Goal: Navigation & Orientation: Find specific page/section

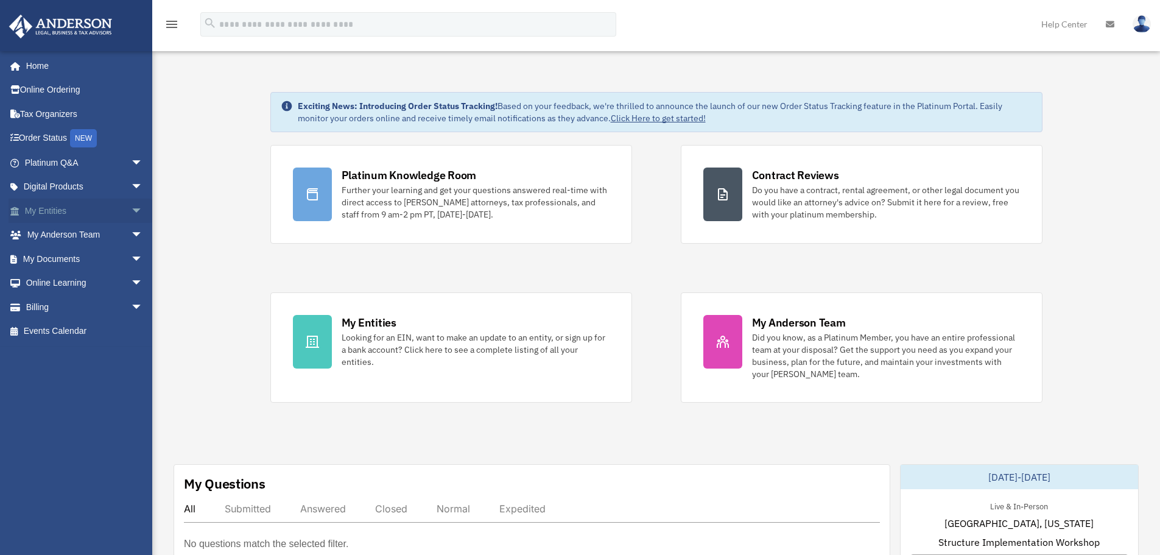
click at [131, 209] on span "arrow_drop_down" at bounding box center [143, 210] width 24 height 25
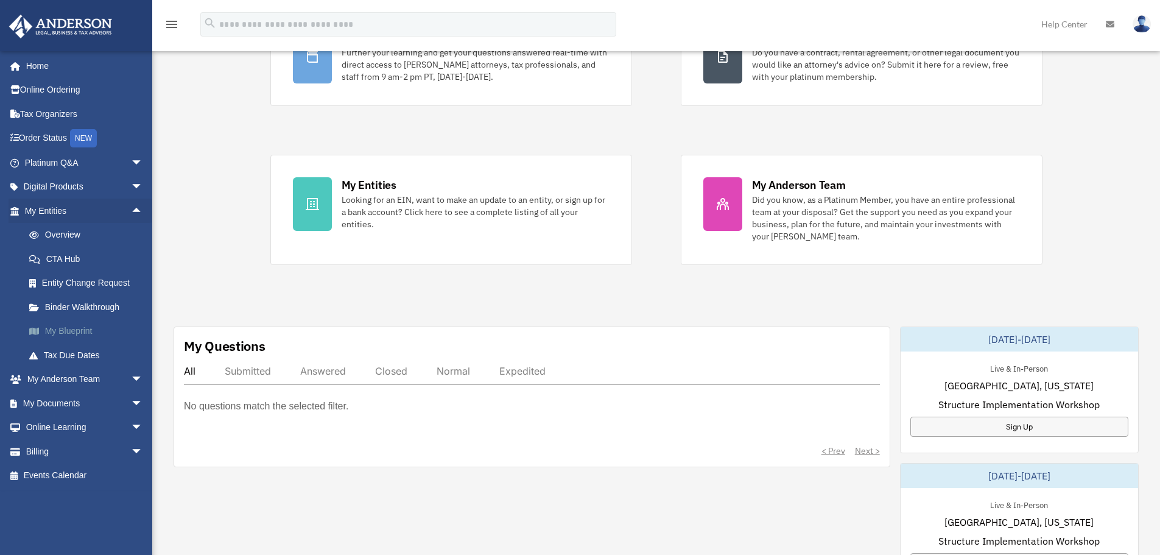
scroll to position [122, 0]
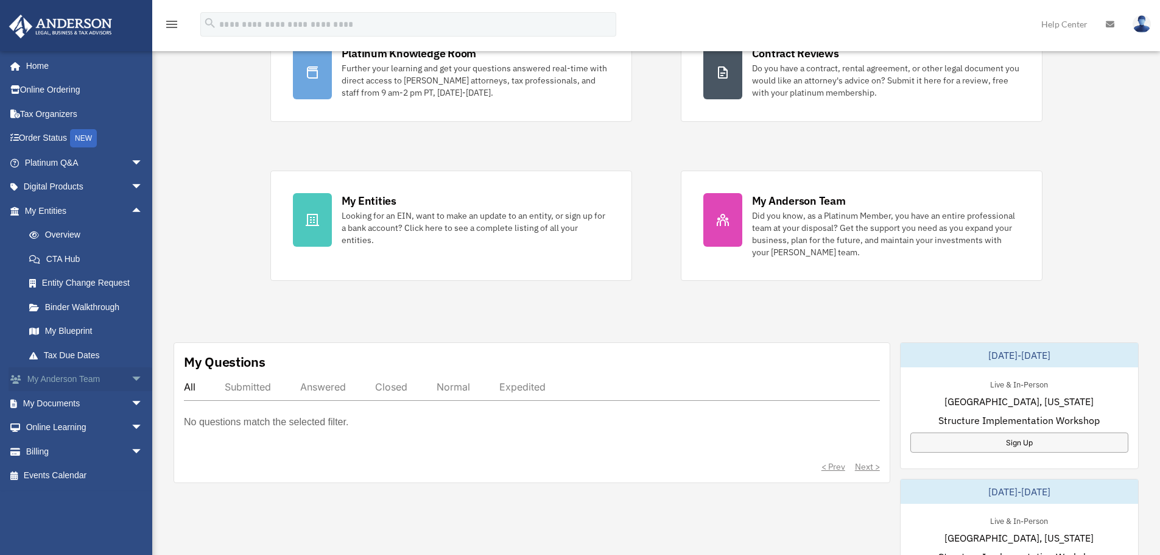
click at [131, 376] on span "arrow_drop_down" at bounding box center [143, 379] width 24 height 25
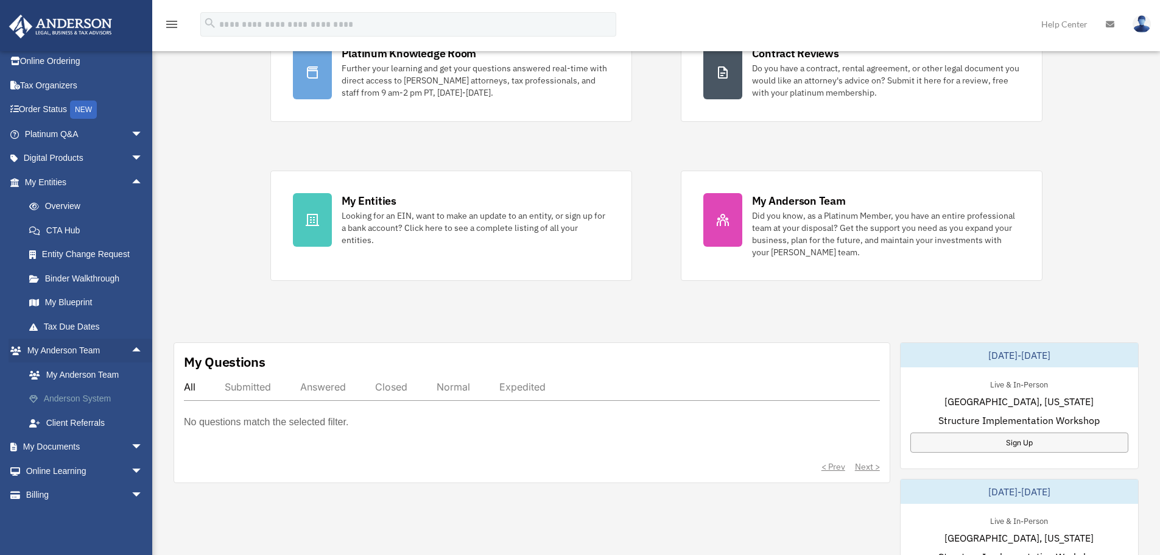
scroll to position [49, 0]
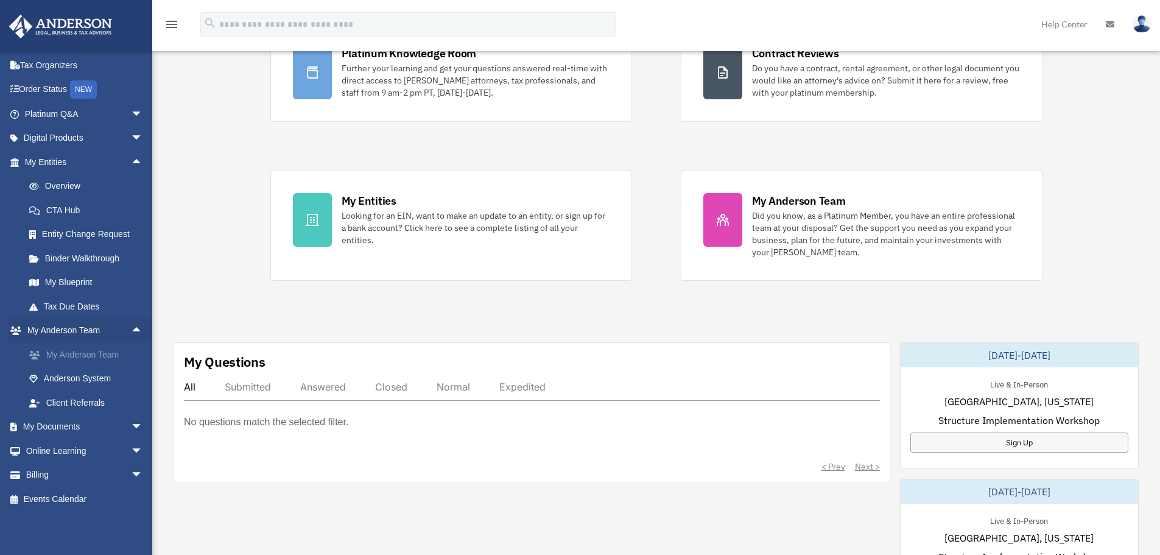
click at [85, 352] on link "My Anderson Team" at bounding box center [89, 354] width 144 height 24
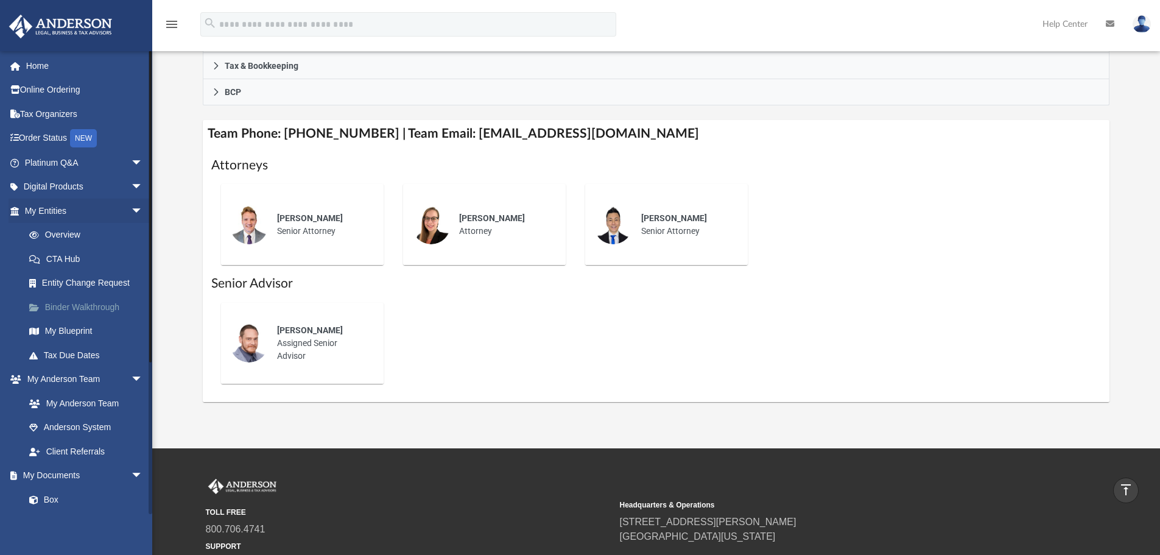
scroll to position [365, 0]
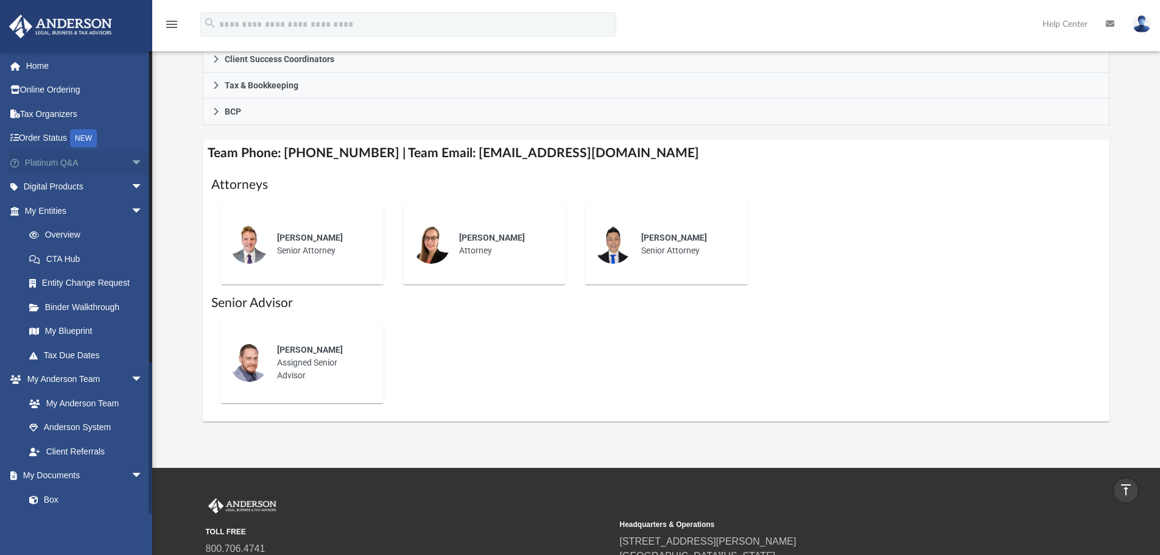
click at [131, 160] on span "arrow_drop_down" at bounding box center [143, 162] width 24 height 25
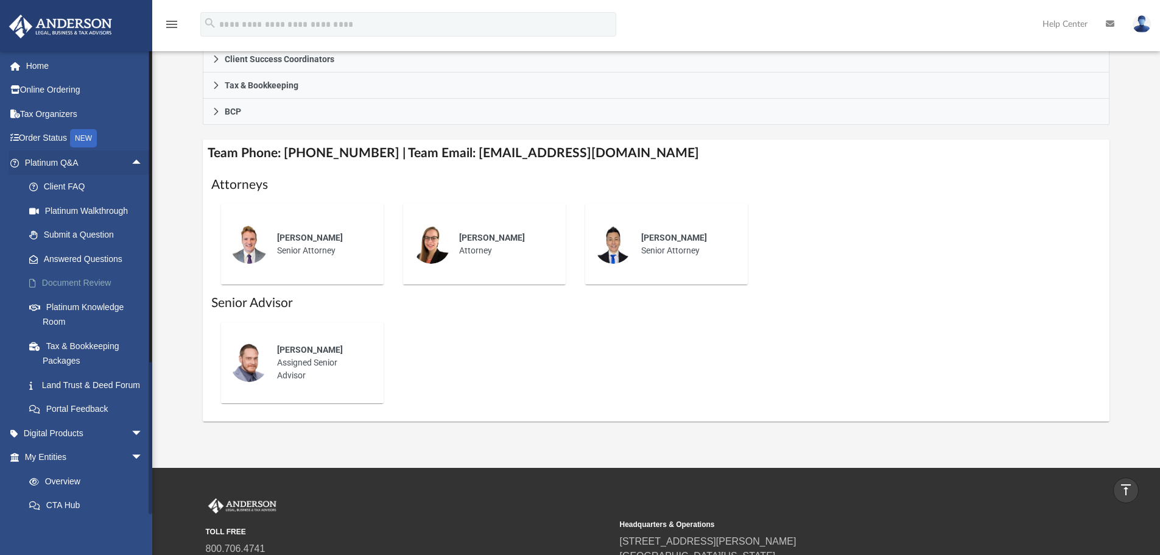
click at [82, 282] on link "Document Review" at bounding box center [89, 283] width 144 height 24
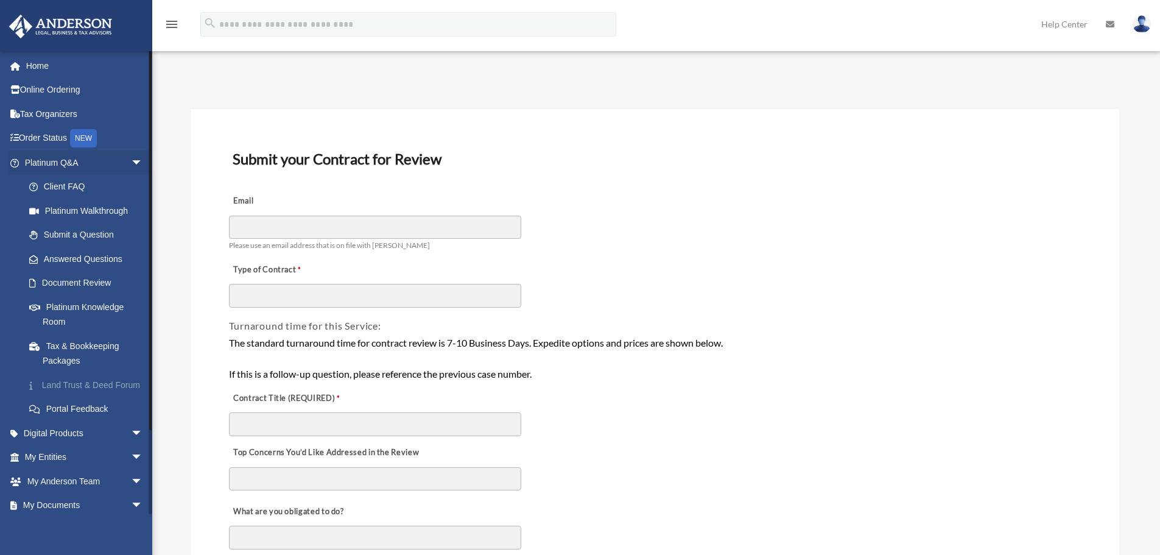
click at [79, 385] on link "Land Trust & Deed Forum" at bounding box center [89, 385] width 144 height 24
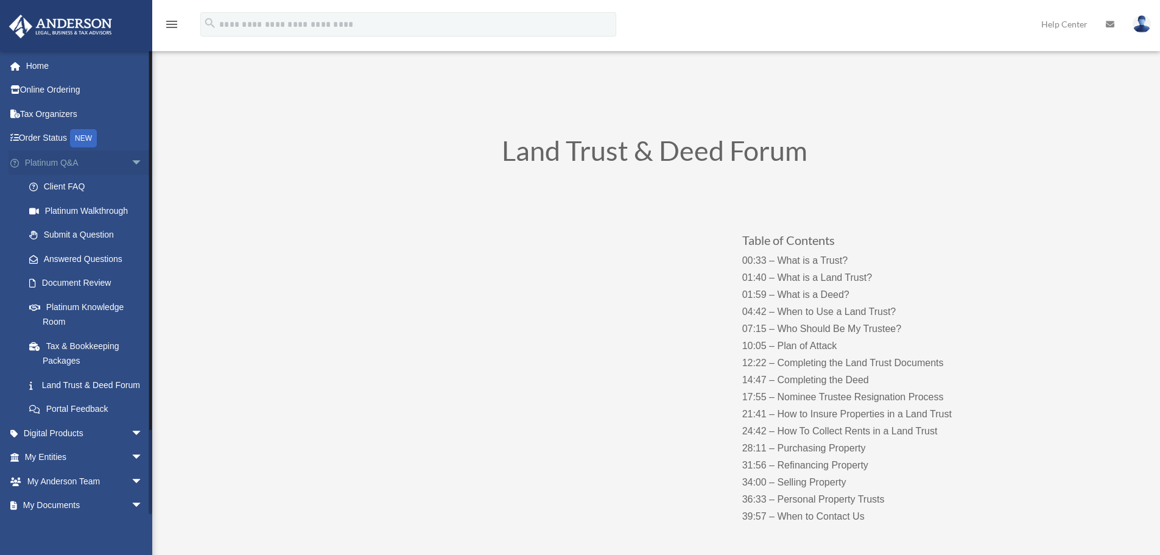
click at [131, 160] on span "arrow_drop_down" at bounding box center [143, 162] width 24 height 25
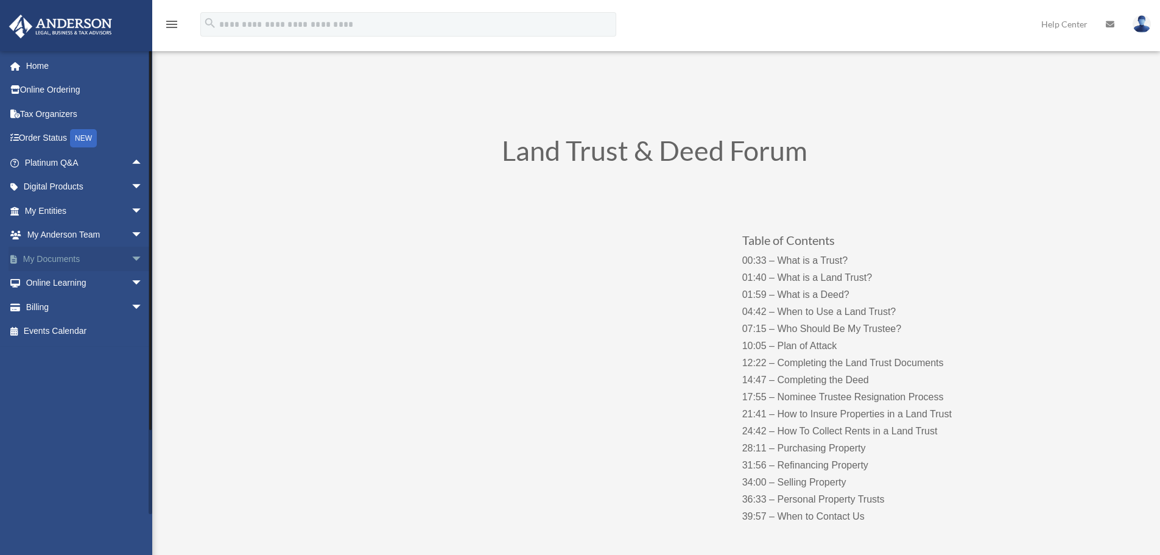
click at [131, 258] on span "arrow_drop_down" at bounding box center [143, 259] width 24 height 25
click at [79, 329] on link "Forms Library" at bounding box center [89, 331] width 144 height 24
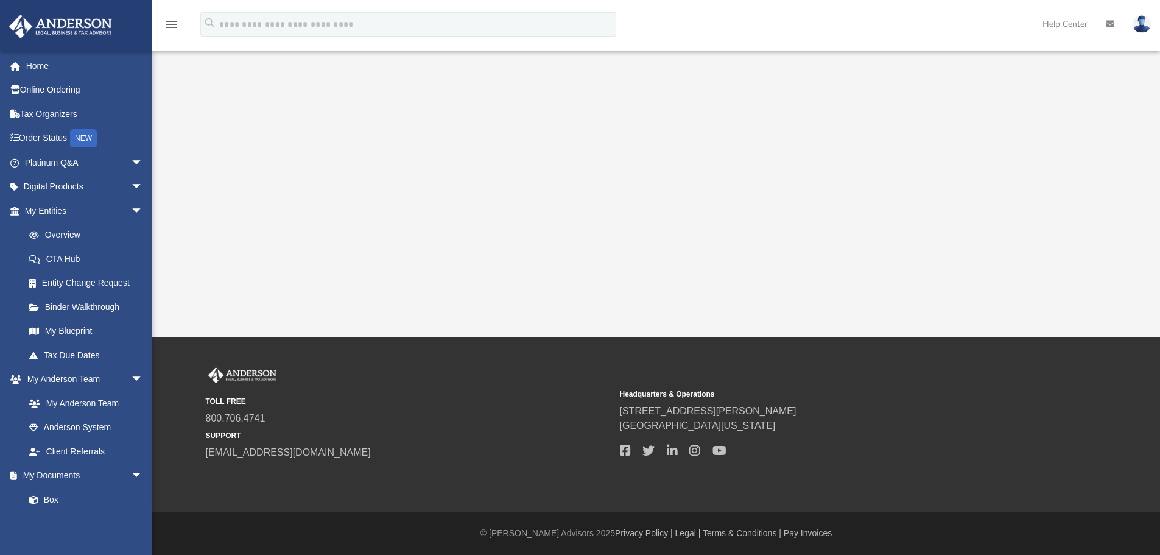
click at [174, 24] on icon "menu" at bounding box center [171, 24] width 15 height 15
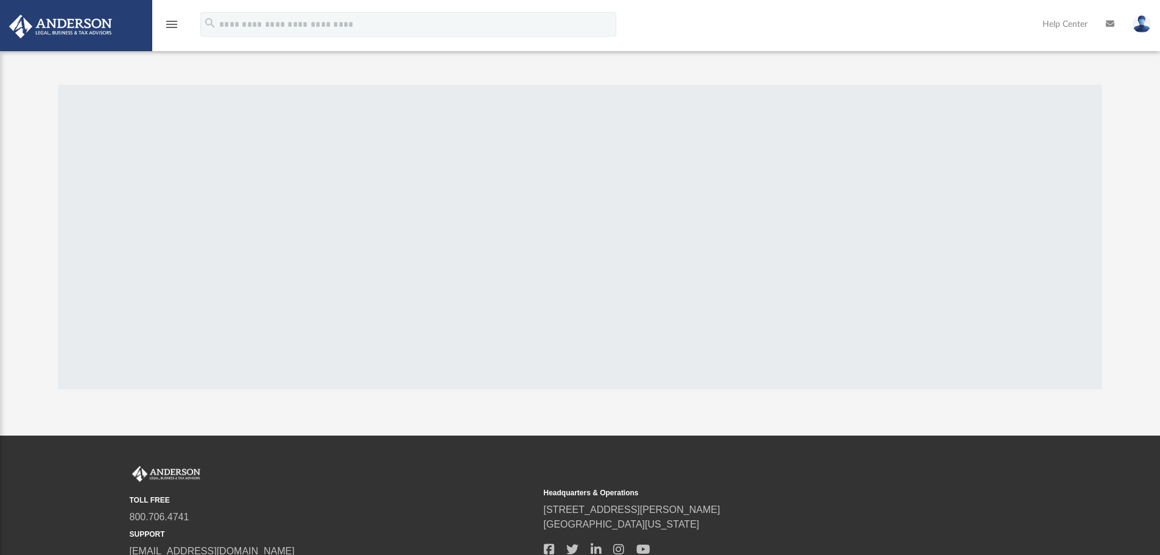
click at [170, 26] on icon "menu" at bounding box center [171, 24] width 15 height 15
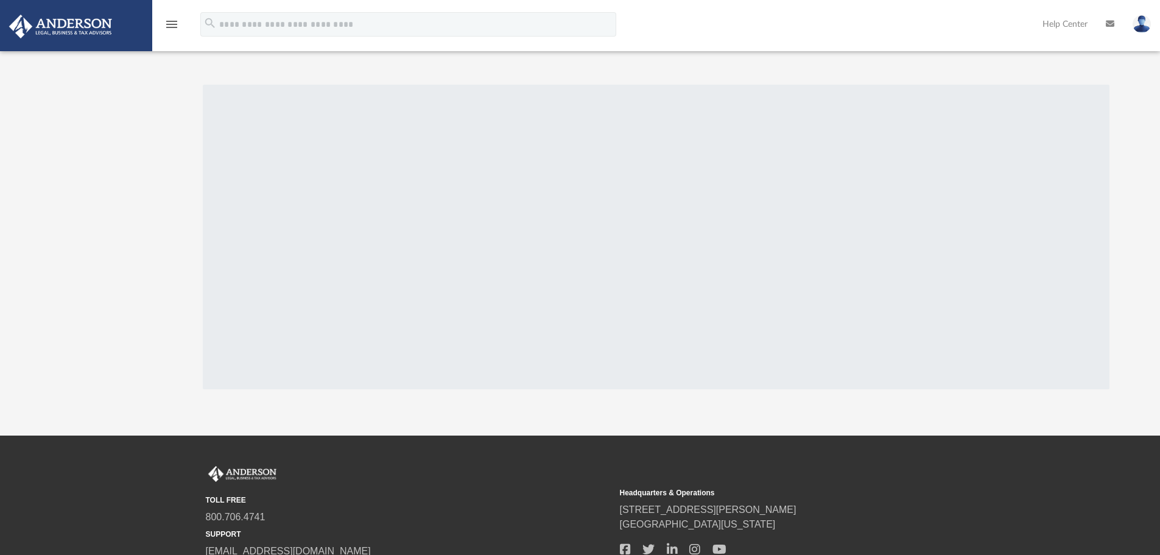
click at [170, 26] on icon "menu" at bounding box center [171, 24] width 15 height 15
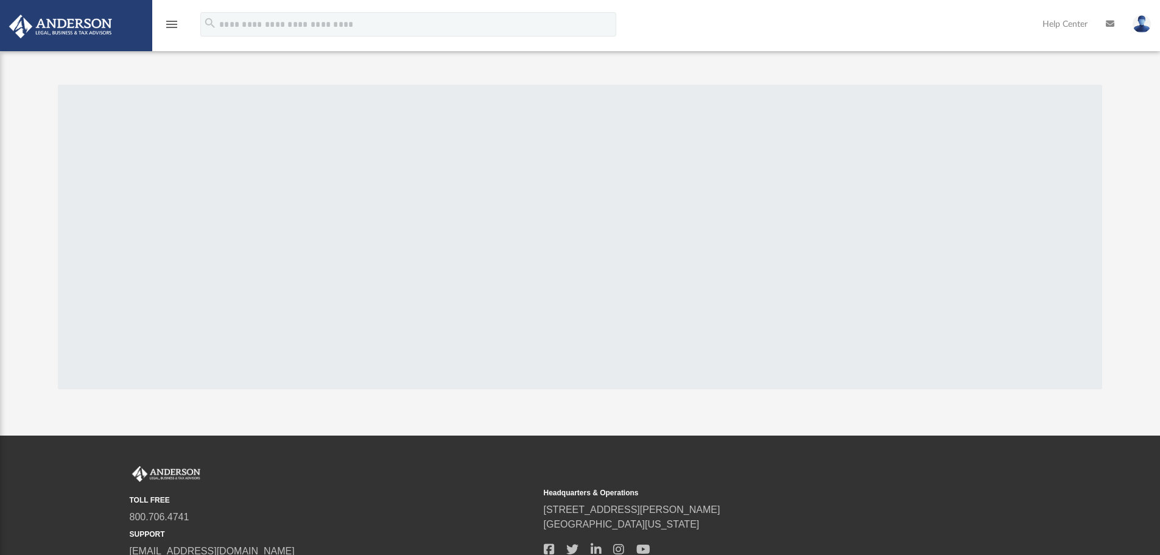
click at [170, 26] on icon "menu" at bounding box center [171, 24] width 15 height 15
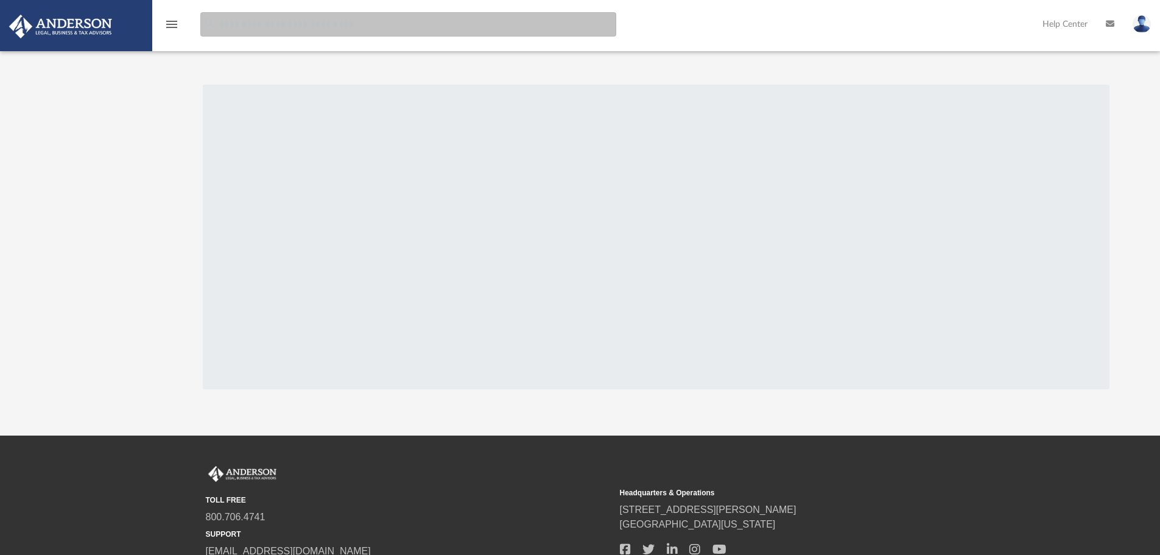
click at [219, 29] on input "search" at bounding box center [408, 24] width 416 height 24
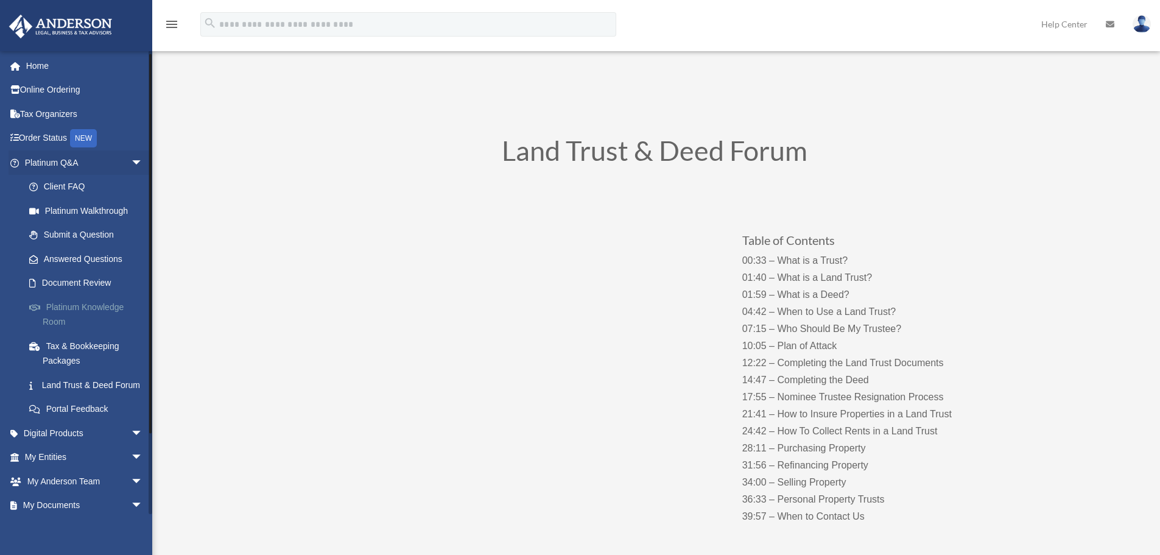
scroll to position [61, 0]
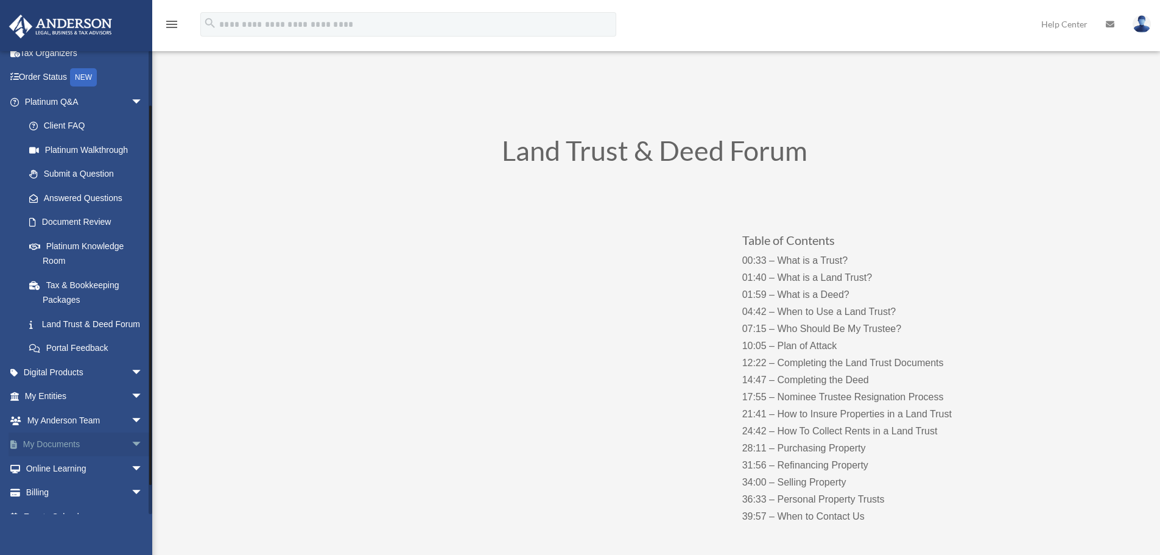
click at [131, 457] on span "arrow_drop_down" at bounding box center [143, 444] width 24 height 25
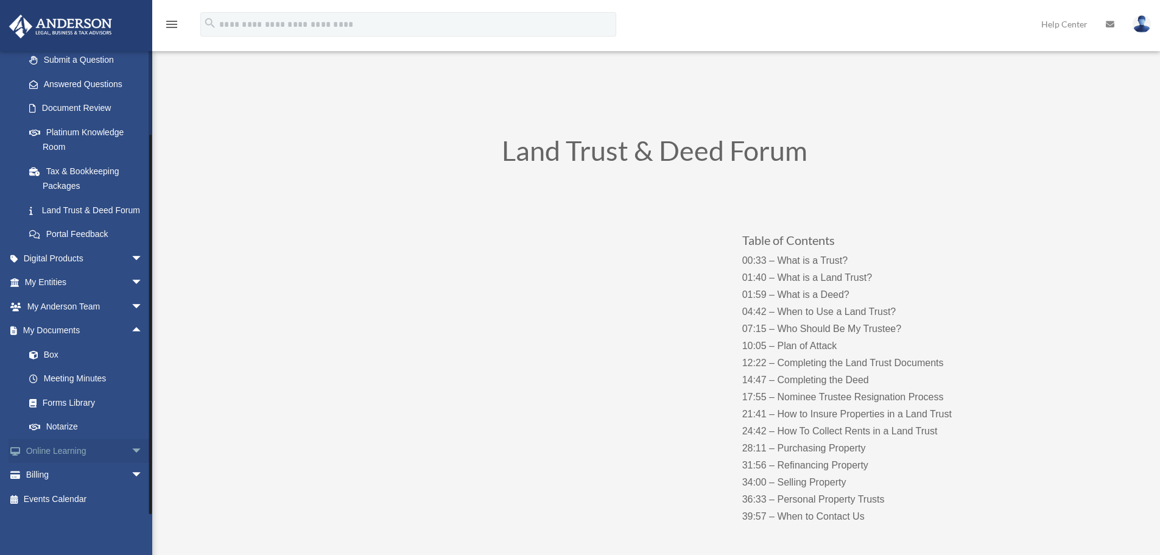
scroll to position [189, 0]
click at [61, 400] on link "Forms Library" at bounding box center [89, 402] width 144 height 24
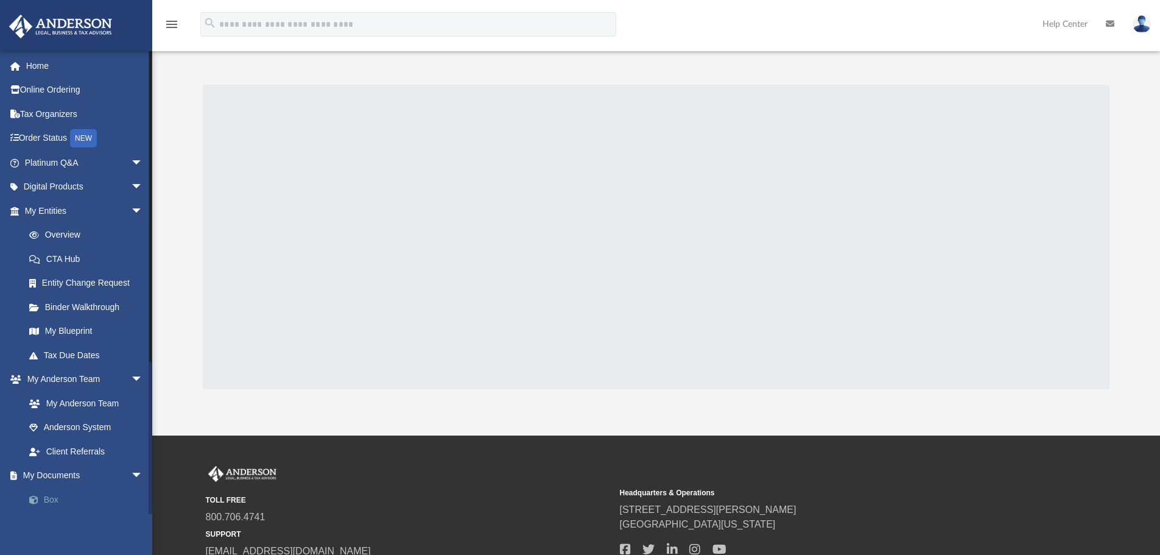
click at [53, 500] on link "Box" at bounding box center [89, 499] width 144 height 24
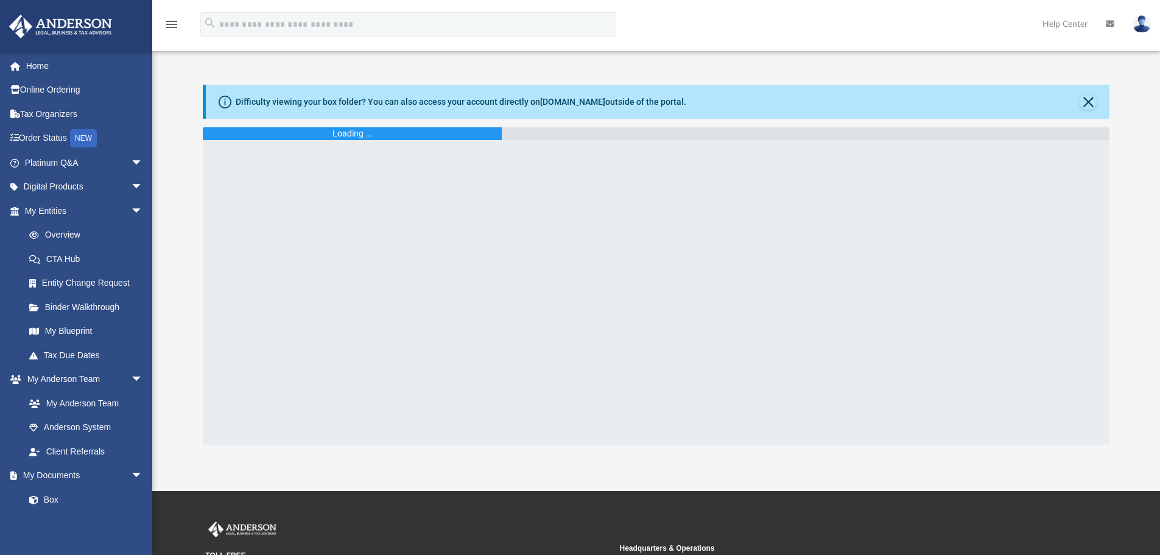
click at [1143, 24] on img at bounding box center [1141, 24] width 18 height 18
click at [869, 206] on div at bounding box center [656, 292] width 907 height 304
click at [131, 162] on span "arrow_drop_down" at bounding box center [143, 162] width 24 height 25
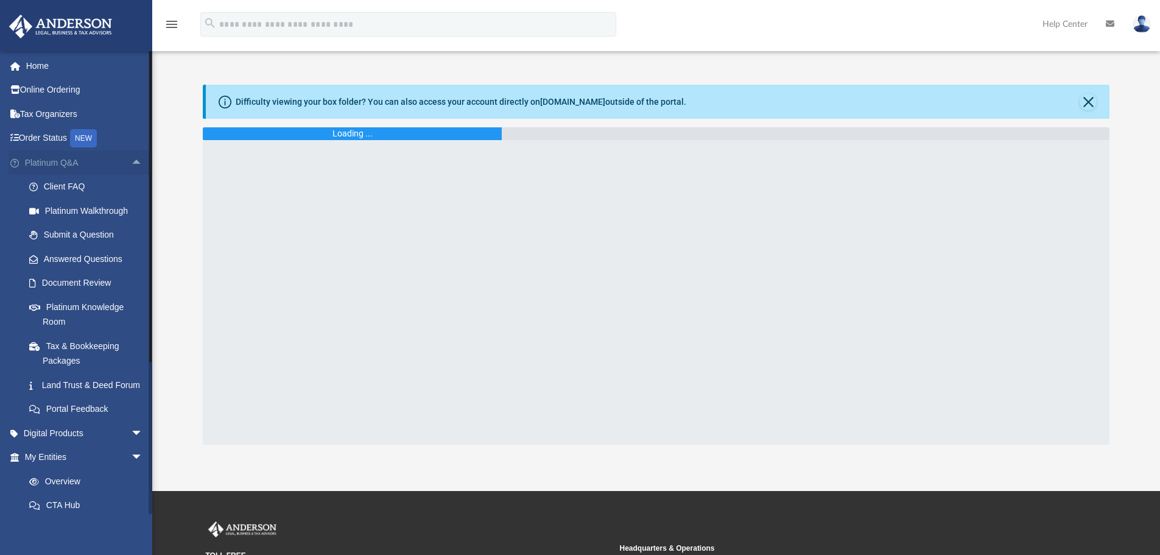
click at [131, 162] on span "arrow_drop_up" at bounding box center [143, 162] width 24 height 25
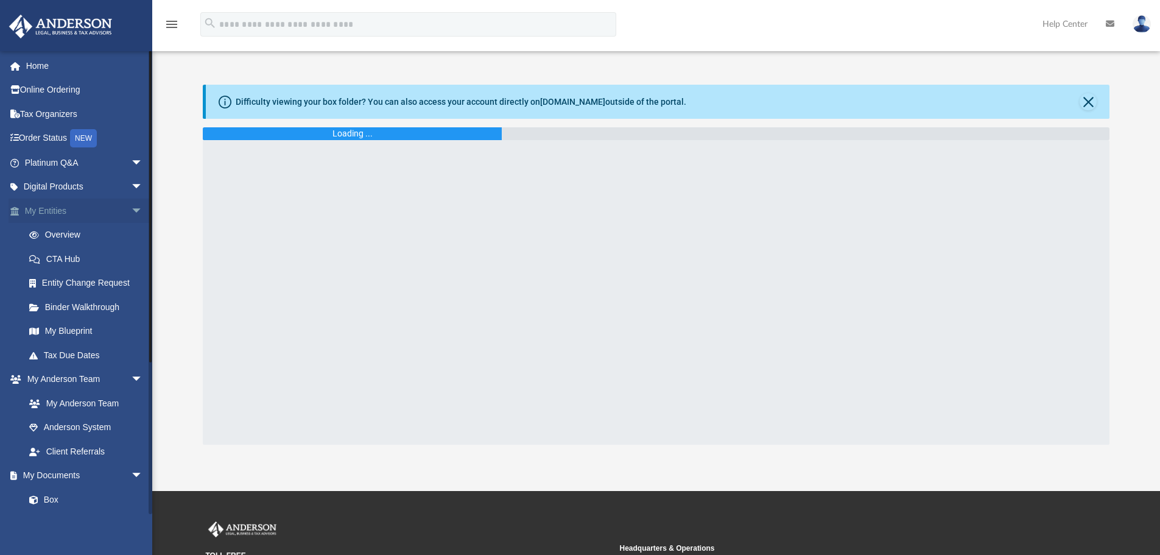
click at [131, 208] on span "arrow_drop_down" at bounding box center [143, 210] width 24 height 25
click at [131, 161] on span "arrow_drop_down" at bounding box center [143, 162] width 24 height 25
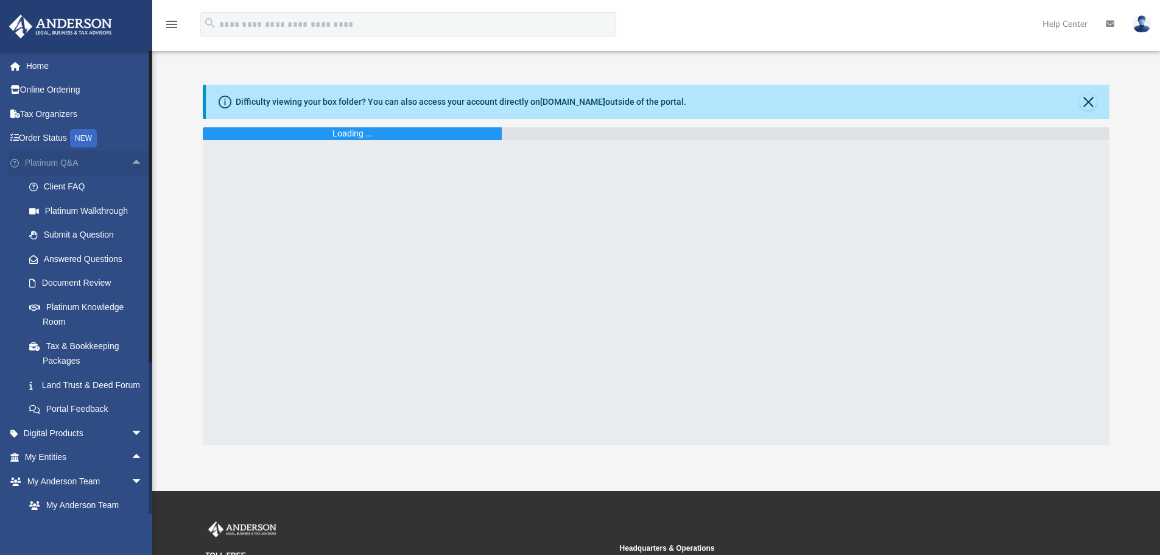
click at [131, 161] on span "arrow_drop_up" at bounding box center [143, 162] width 24 height 25
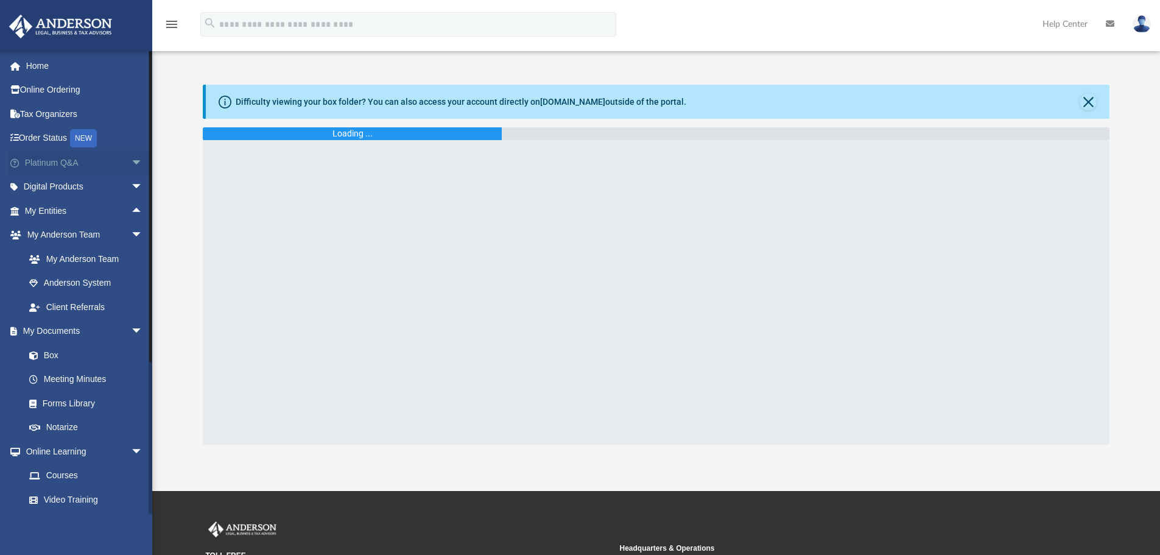
click at [131, 161] on span "arrow_drop_down" at bounding box center [143, 162] width 24 height 25
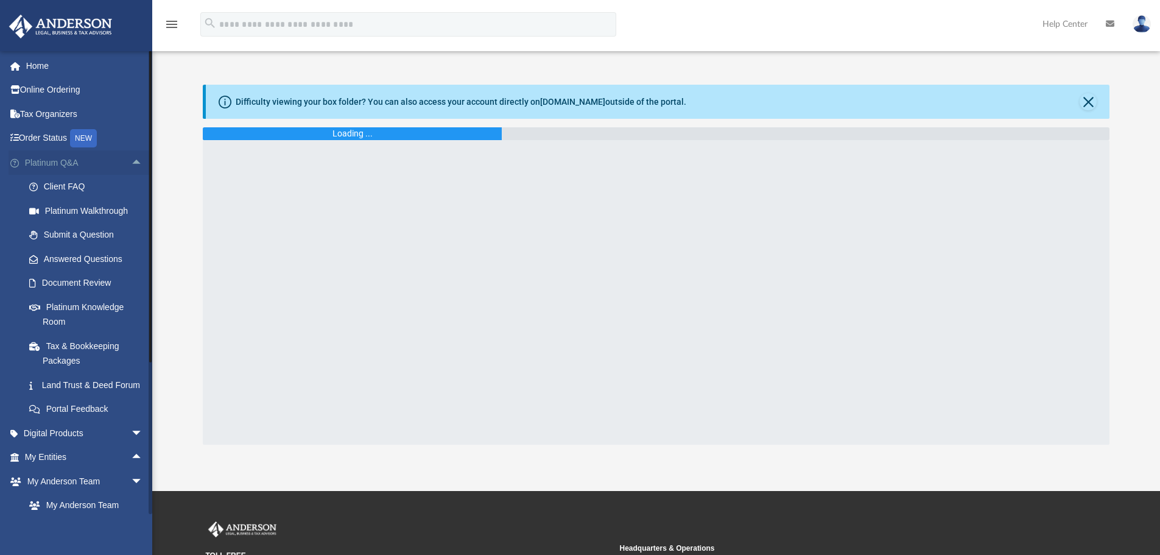
click at [131, 161] on span "arrow_drop_up" at bounding box center [143, 162] width 24 height 25
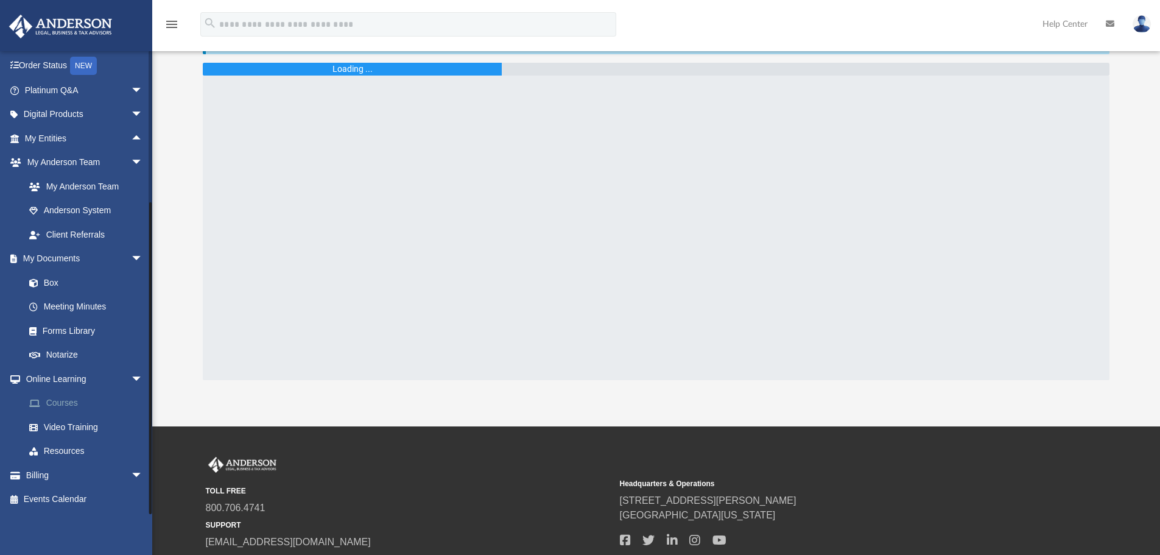
scroll to position [154, 0]
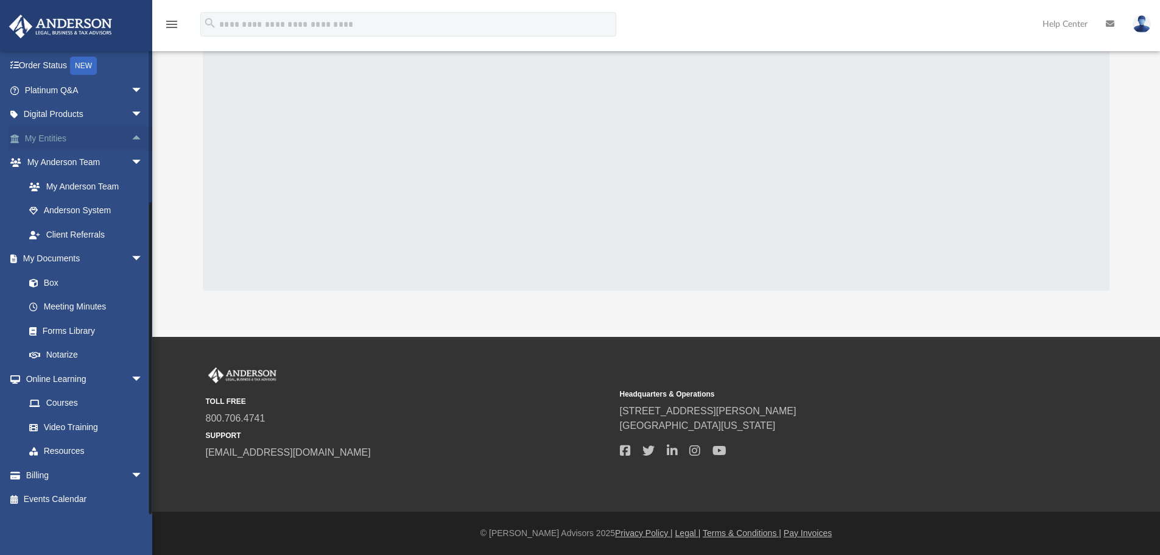
click at [131, 135] on span "arrow_drop_up" at bounding box center [143, 138] width 24 height 25
click at [131, 135] on span "arrow_drop_down" at bounding box center [143, 138] width 24 height 25
click at [131, 135] on span "arrow_drop_up" at bounding box center [143, 138] width 24 height 25
click at [131, 138] on span "arrow_drop_down" at bounding box center [143, 138] width 24 height 25
click at [131, 138] on span "arrow_drop_up" at bounding box center [143, 138] width 24 height 25
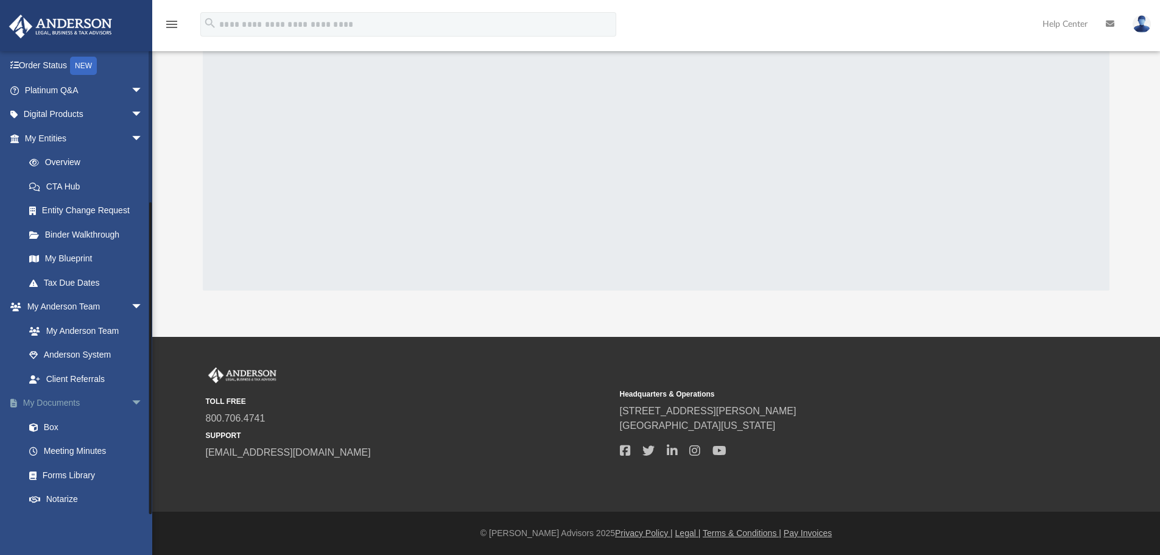
click at [131, 402] on span "arrow_drop_down" at bounding box center [143, 403] width 24 height 25
click at [131, 423] on span "arrow_drop_down" at bounding box center [143, 427] width 24 height 25
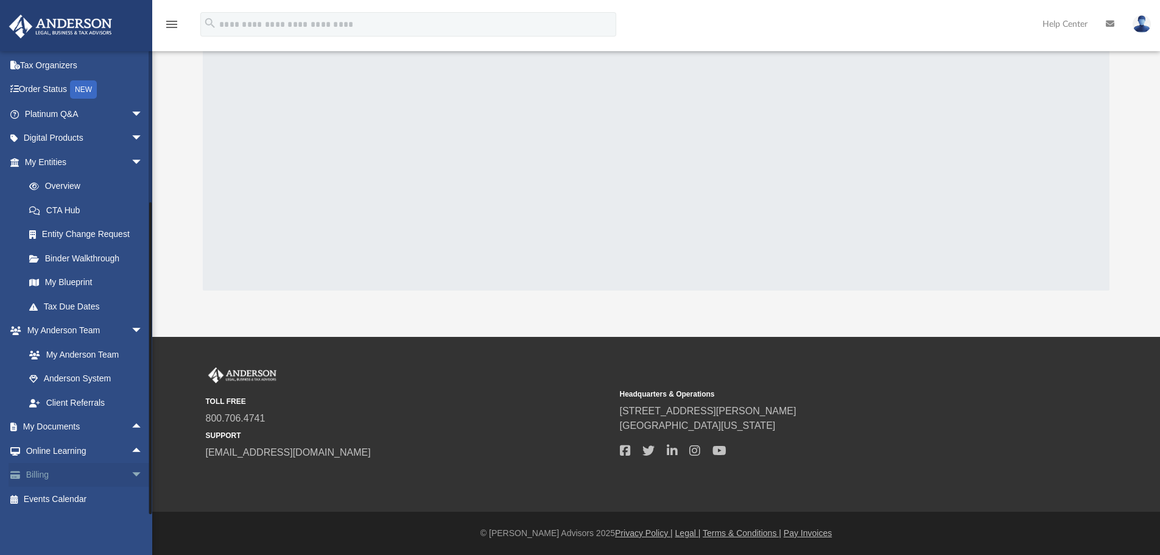
click at [131, 475] on span "arrow_drop_down" at bounding box center [143, 475] width 24 height 25
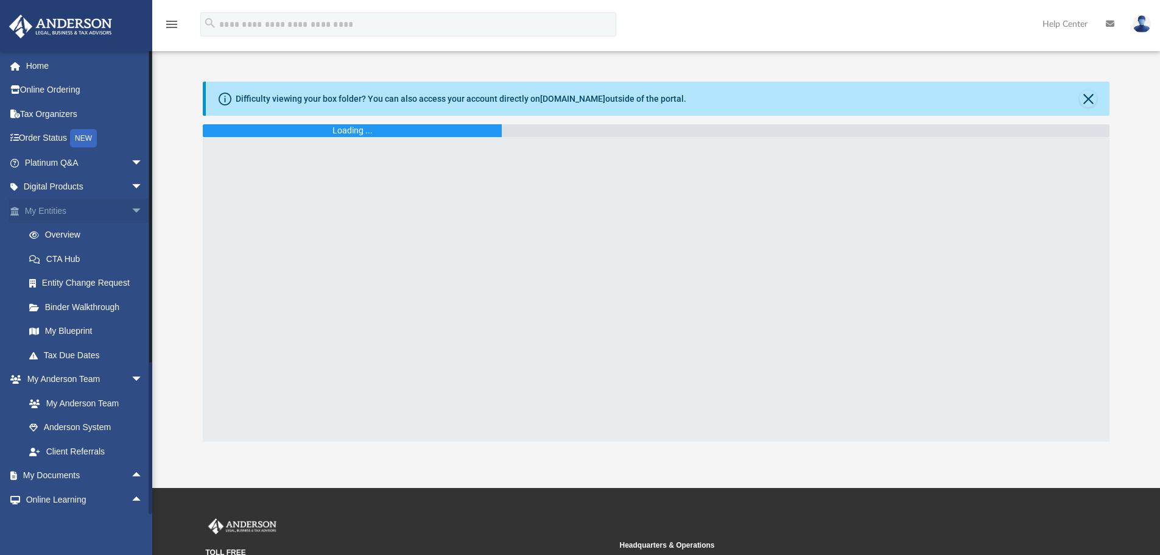
scroll to position [0, 0]
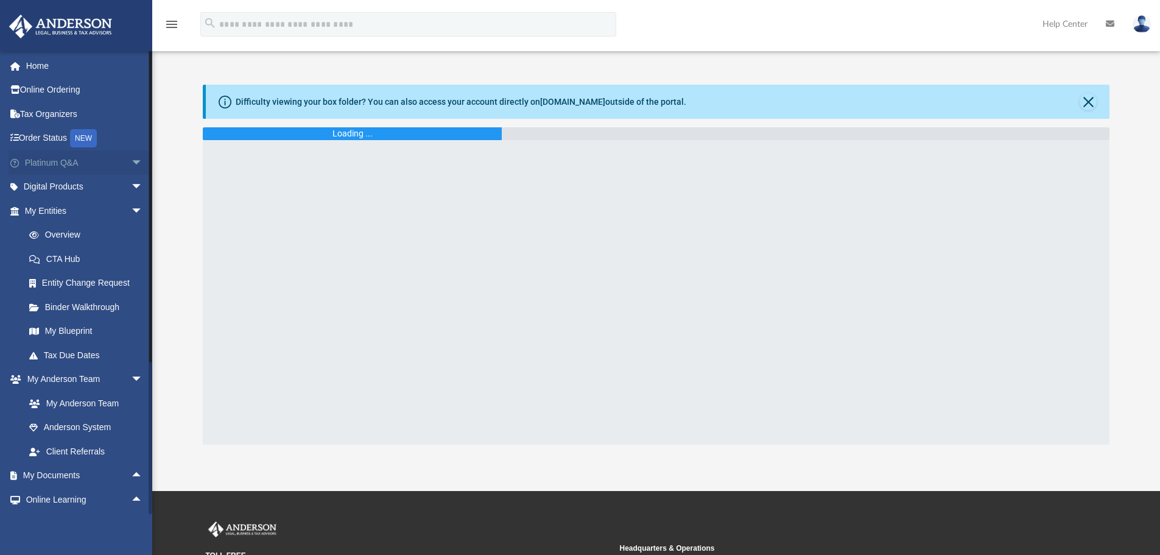
click at [131, 162] on span "arrow_drop_down" at bounding box center [143, 162] width 24 height 25
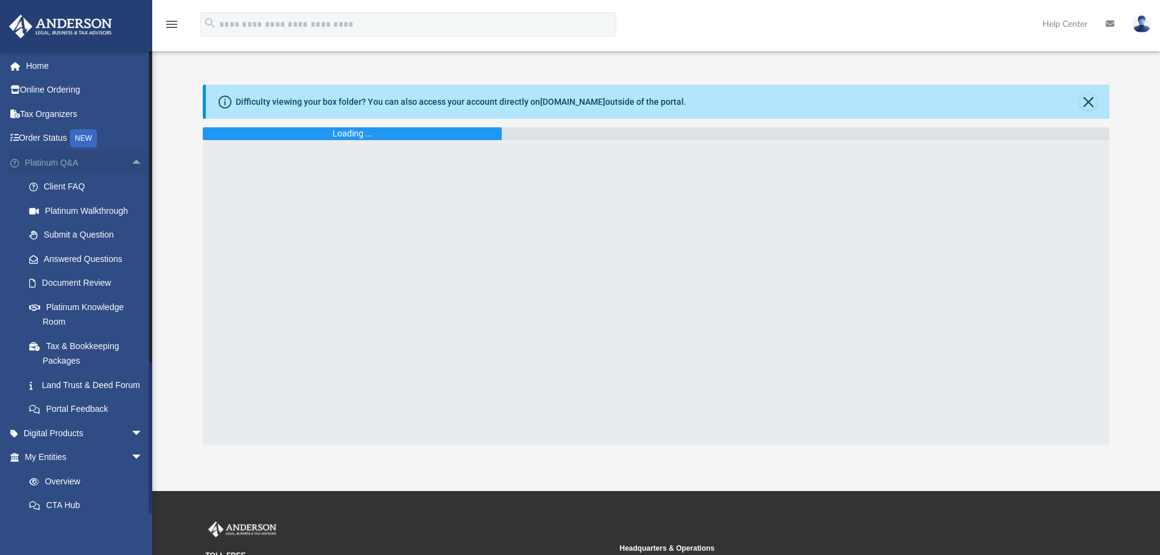
click at [131, 162] on span "arrow_drop_up" at bounding box center [143, 162] width 24 height 25
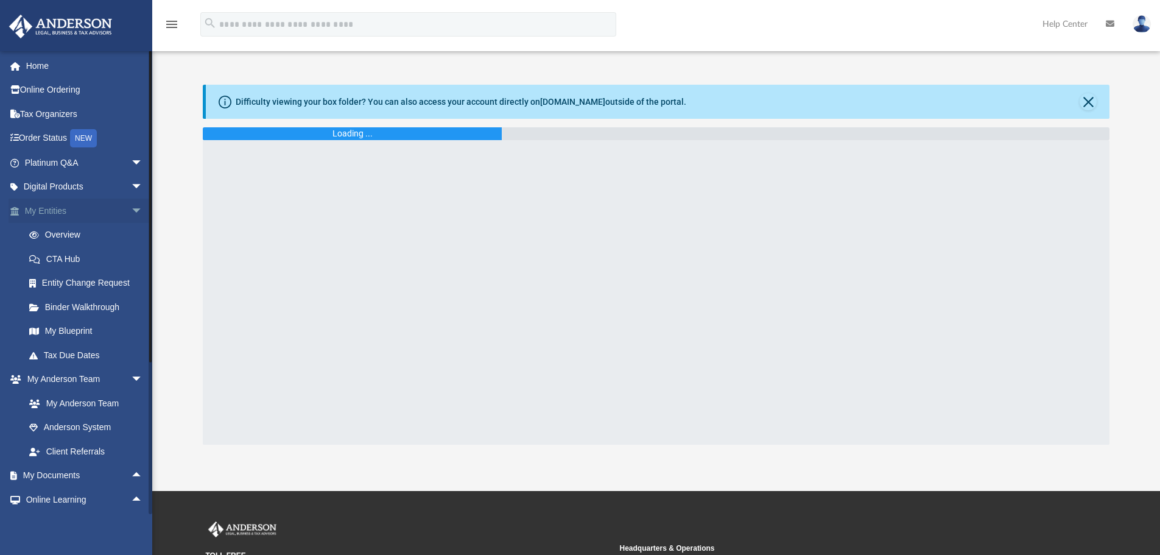
click at [131, 210] on span "arrow_drop_down" at bounding box center [143, 210] width 24 height 25
click at [131, 210] on span "arrow_drop_up" at bounding box center [143, 210] width 24 height 25
click at [71, 329] on link "My Blueprint" at bounding box center [89, 331] width 144 height 24
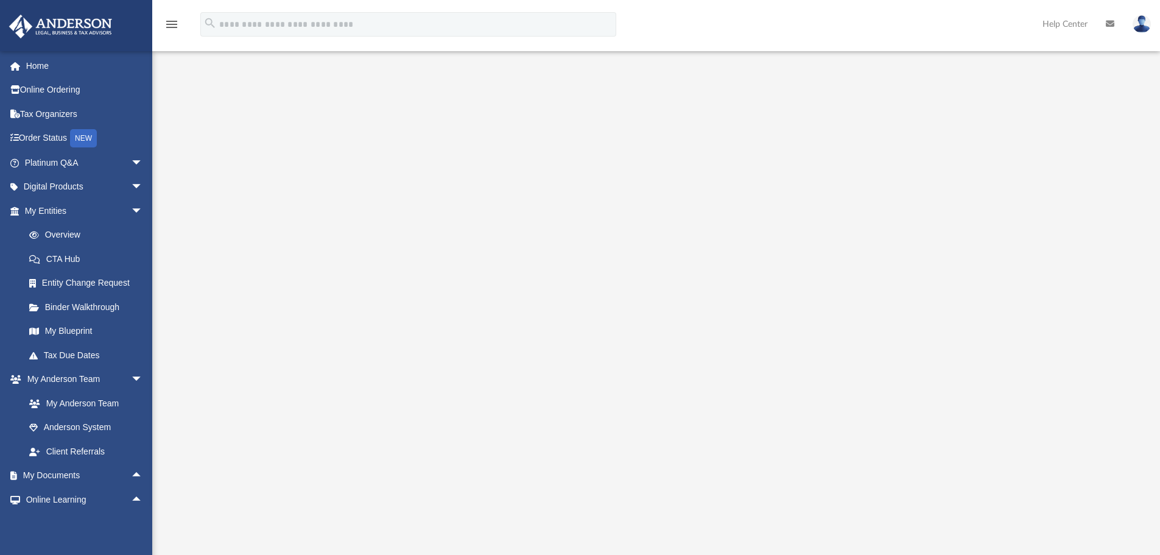
scroll to position [61, 0]
click at [131, 161] on span "arrow_drop_down" at bounding box center [143, 162] width 24 height 25
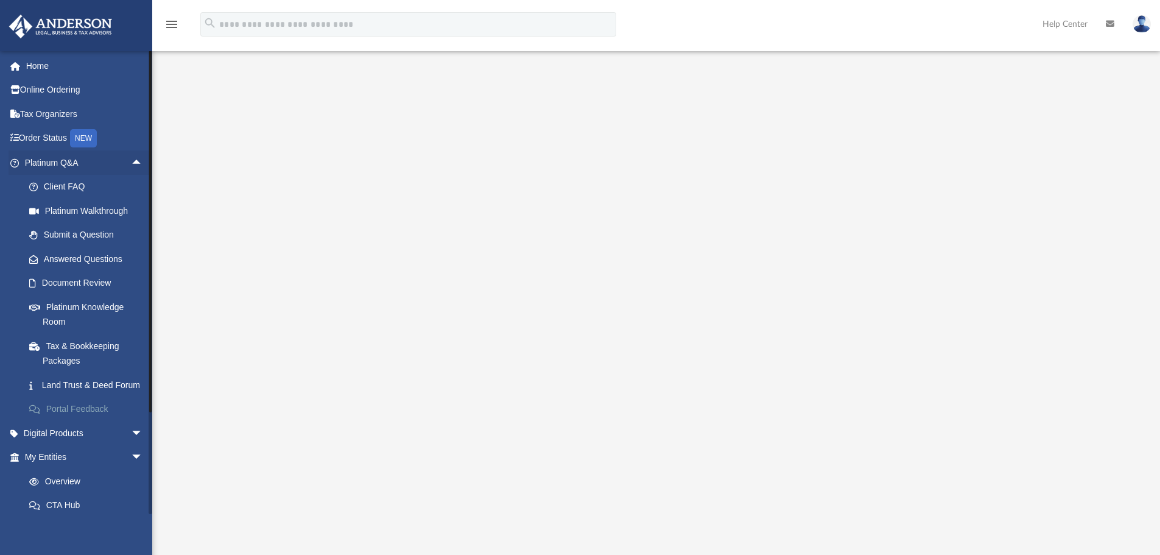
scroll to position [0, 0]
click at [131, 446] on span "arrow_drop_down" at bounding box center [143, 433] width 24 height 25
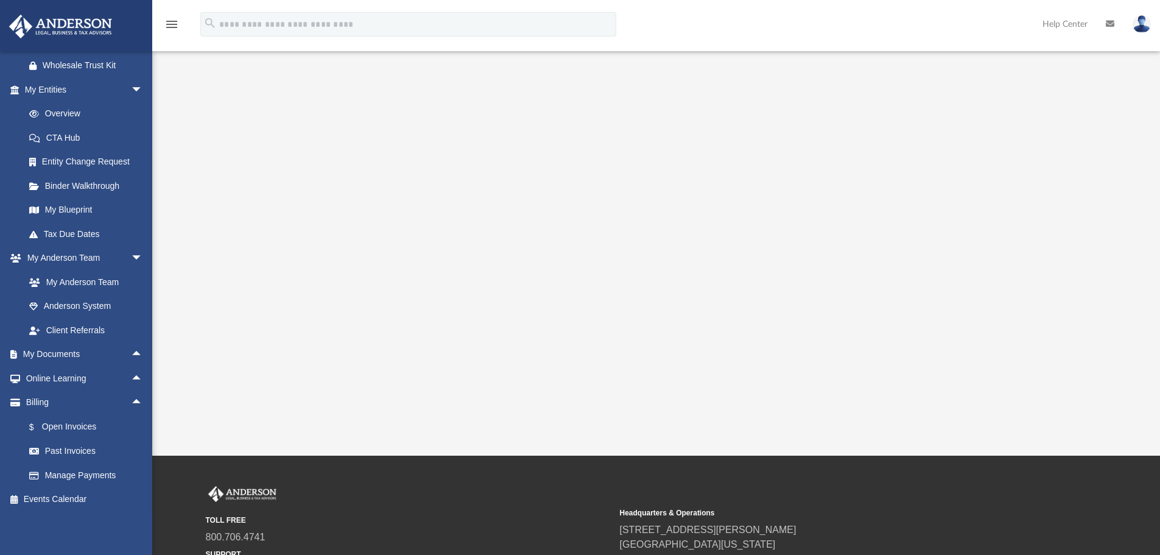
scroll to position [183, 0]
